Goal: Find specific page/section: Find specific page/section

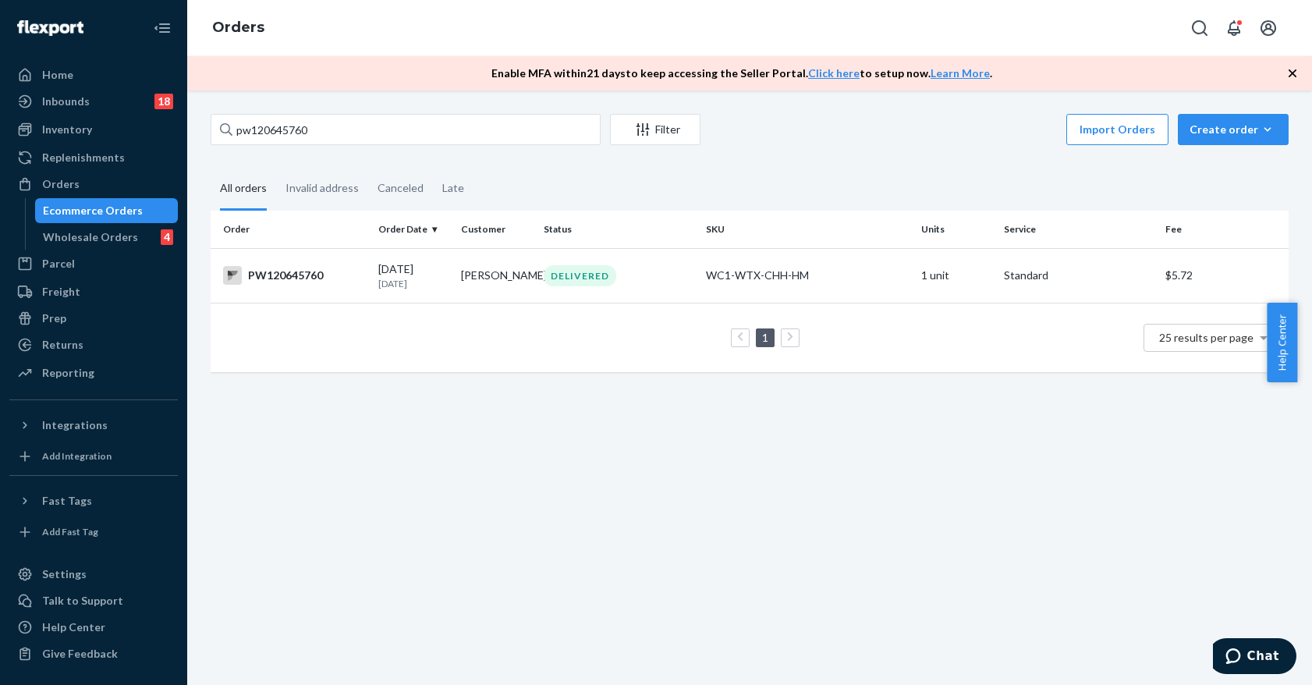
click at [386, 137] on input "pw120645760" at bounding box center [406, 129] width 390 height 31
drag, startPoint x: 300, startPoint y: 136, endPoint x: 133, endPoint y: 133, distance: 167.0
click at [133, 133] on div "Home Inbounds 18 Shipping Plans Problems 18 Inventory Products Branded Packagin…" at bounding box center [656, 342] width 1312 height 685
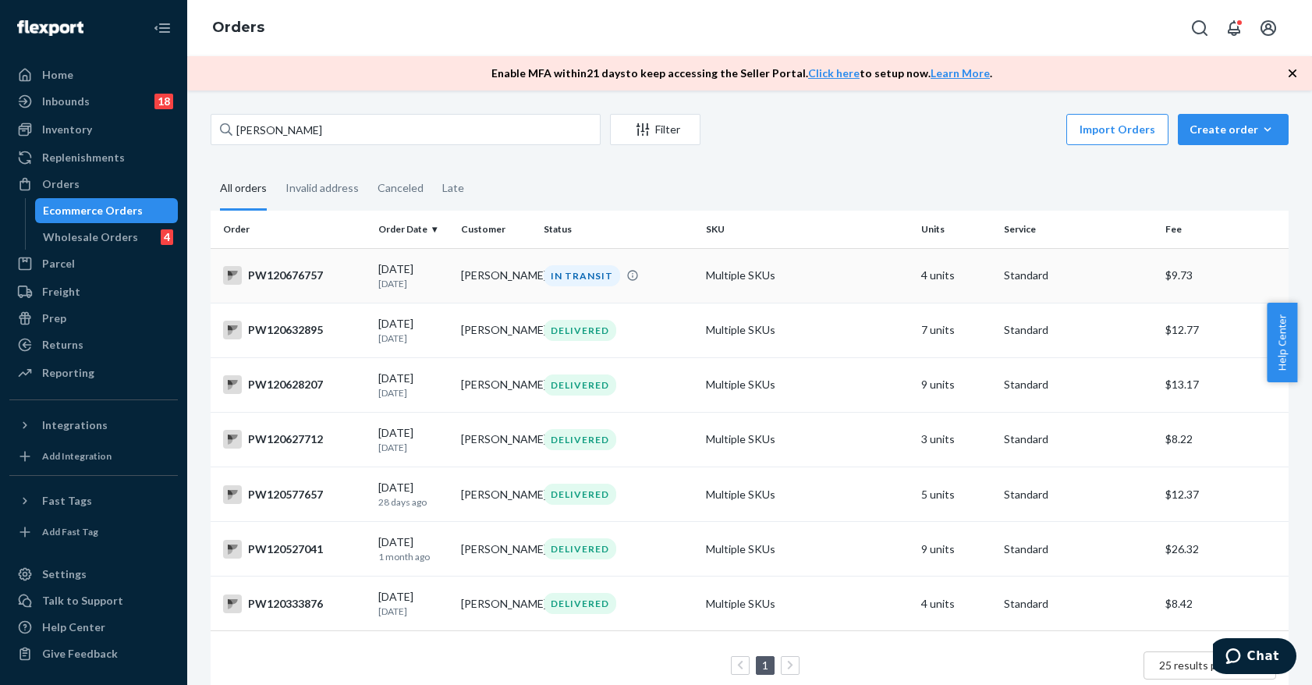
type input "[PERSON_NAME]"
click at [780, 287] on td "Multiple SKUs" at bounding box center [807, 275] width 215 height 55
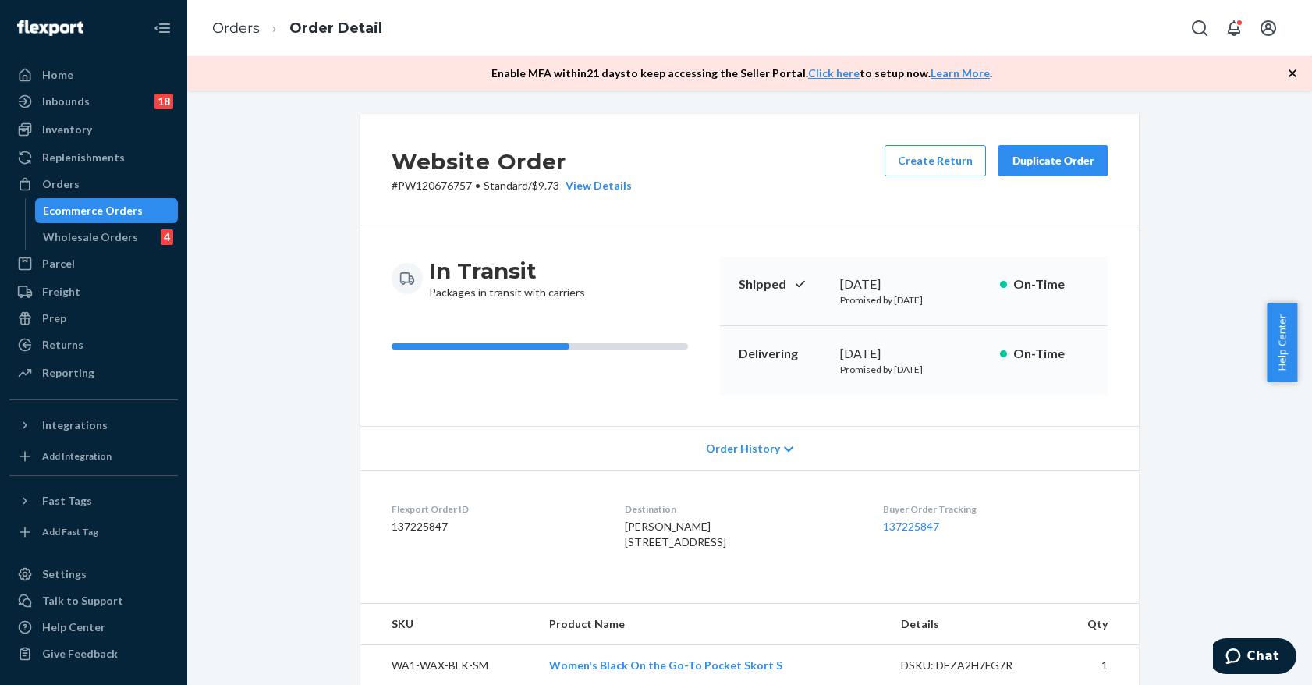
click at [435, 184] on p "# PW120676757 • Standard / $9.73 View Details" at bounding box center [512, 186] width 240 height 16
copy p "PW120676757"
